Goal: Task Accomplishment & Management: Manage account settings

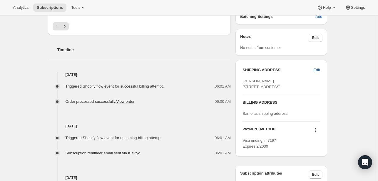
scroll to position [245, 0]
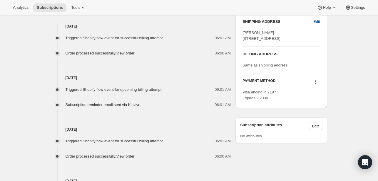
click at [319, 23] on span "Edit" at bounding box center [316, 22] width 6 height 6
select select "[GEOGRAPHIC_DATA]"
select select "NM"
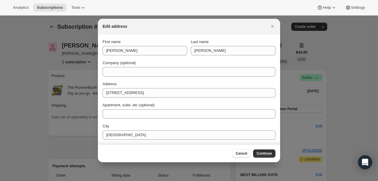
scroll to position [0, 0]
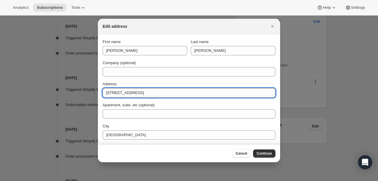
click at [129, 90] on input "[STREET_ADDRESS]" at bounding box center [188, 92] width 173 height 9
paste input "[STREET_ADDRESS]"
click at [129, 90] on input "[STREET_ADDRESS]" at bounding box center [188, 92] width 173 height 9
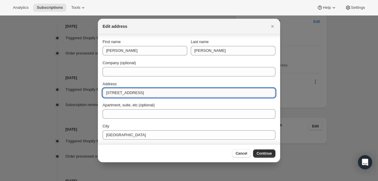
scroll to position [42, 0]
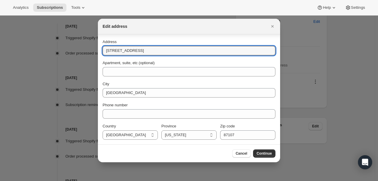
type input "[STREET_ADDRESS]"
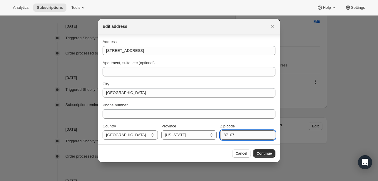
click at [239, 134] on input "87107" at bounding box center [247, 135] width 55 height 9
paste input "10"
type input "87110"
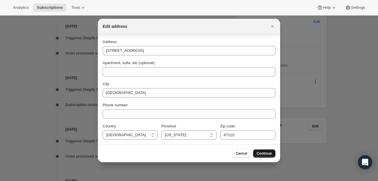
drag, startPoint x: 255, startPoint y: 149, endPoint x: 258, endPoint y: 152, distance: 4.0
click at [258, 152] on div "Cancel Continue" at bounding box center [189, 154] width 182 height 18
click at [258, 152] on span "Continue" at bounding box center [263, 154] width 15 height 5
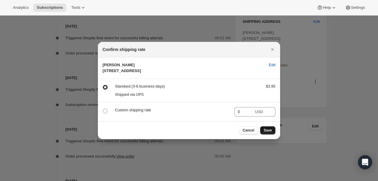
click at [263, 135] on button "Save" at bounding box center [267, 131] width 15 height 8
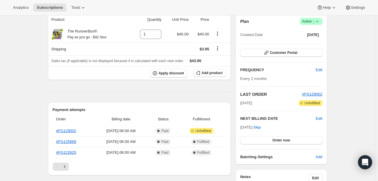
scroll to position [245, 0]
